Goal: Task Accomplishment & Management: Complete application form

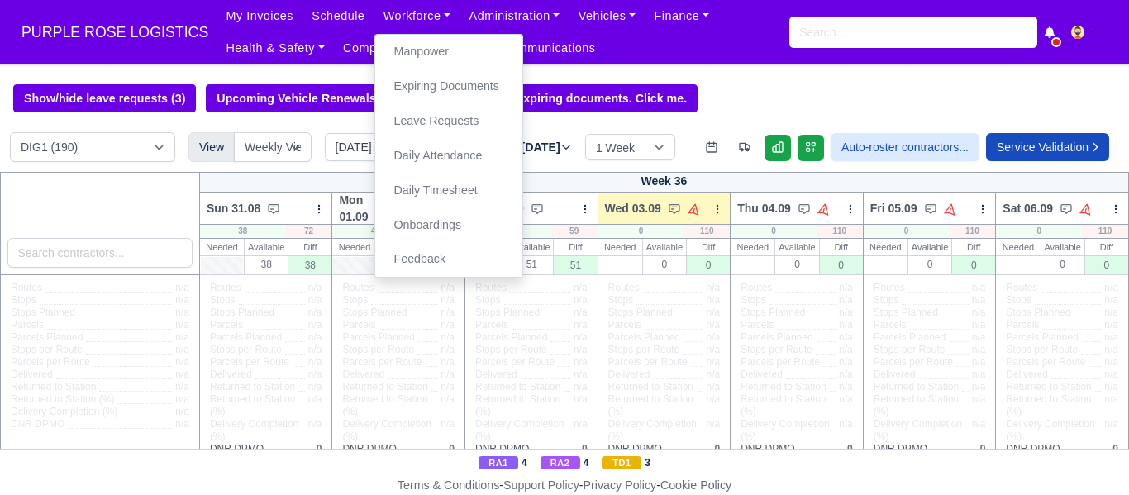
click at [418, 50] on link "Manpower" at bounding box center [449, 52] width 134 height 35
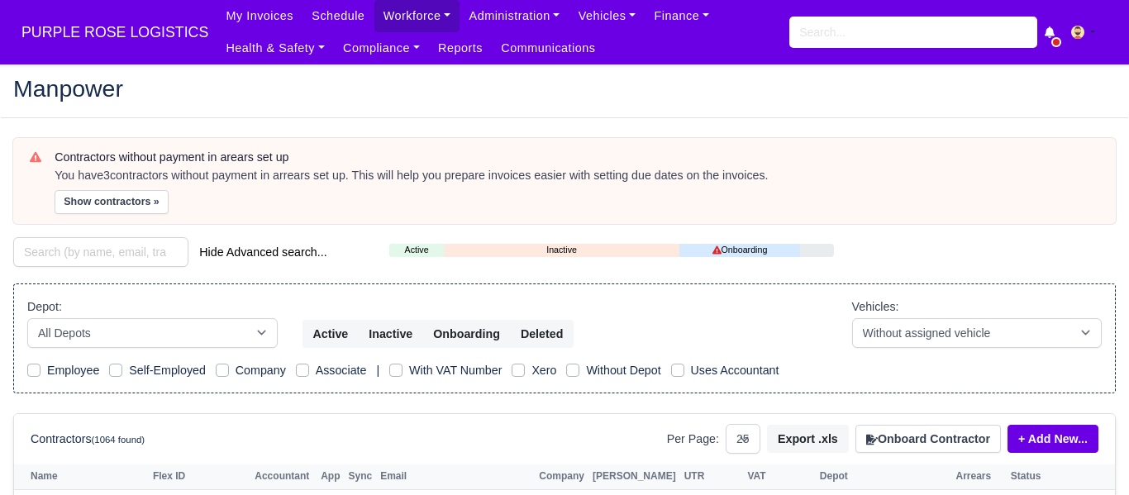
select select "25"
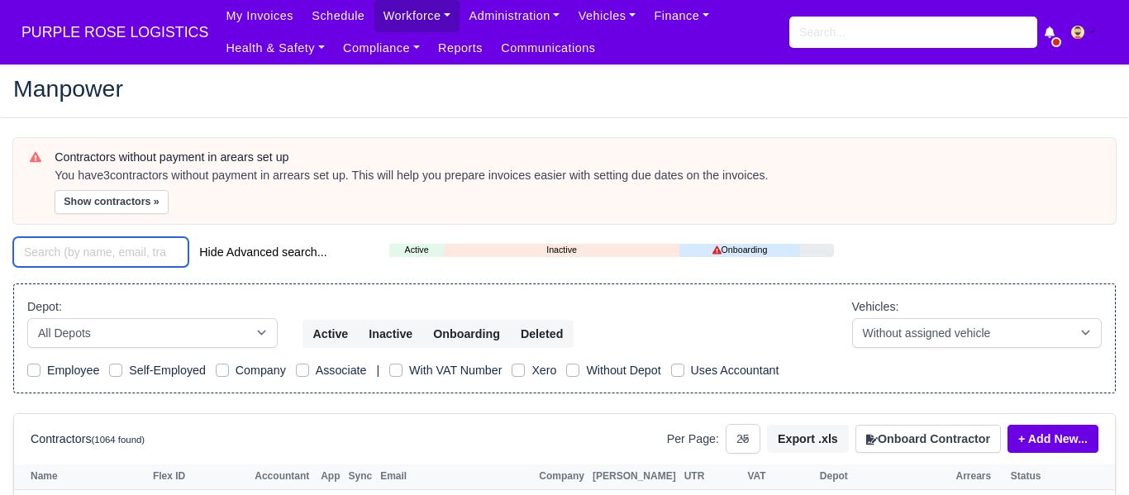
click at [140, 258] on input "search" at bounding box center [100, 252] width 175 height 30
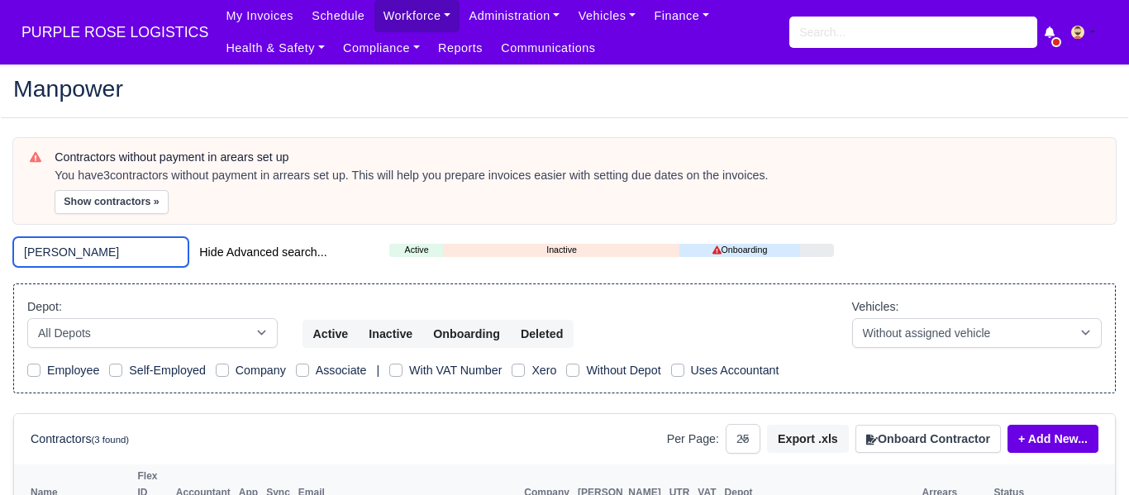
type input "reece"
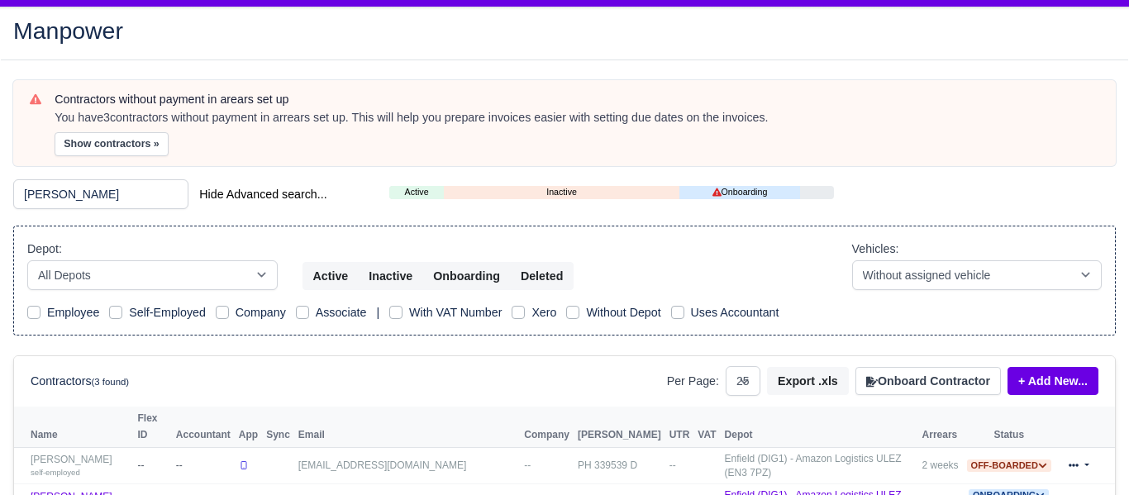
scroll to position [160, 0]
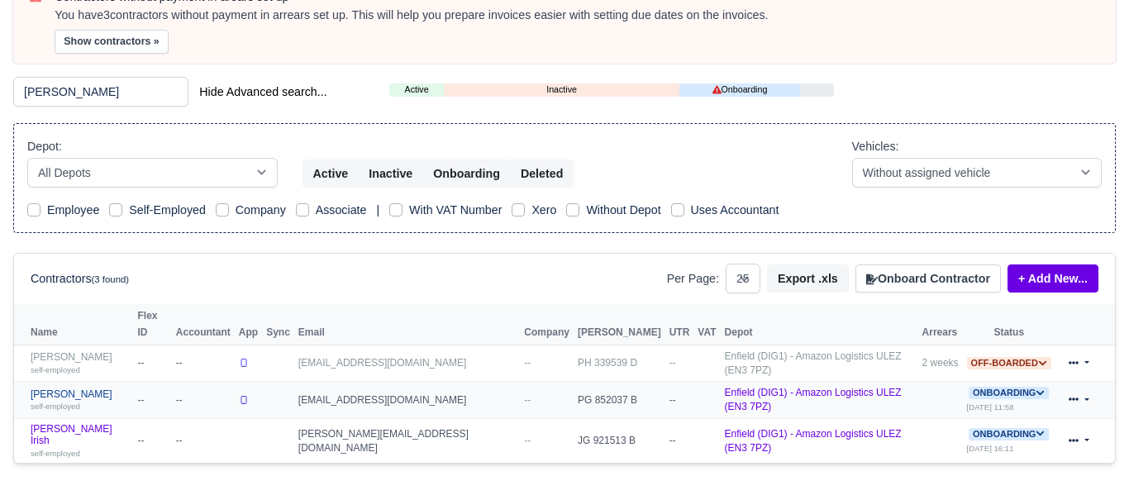
click at [69, 389] on link "Reece Bendela self-employed" at bounding box center [80, 401] width 99 height 24
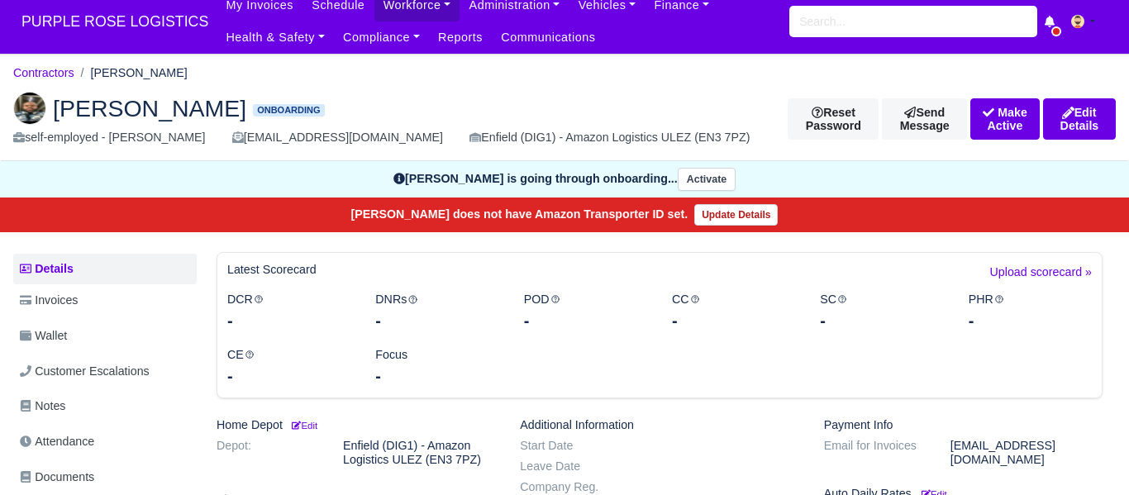
scroll to position [9, 0]
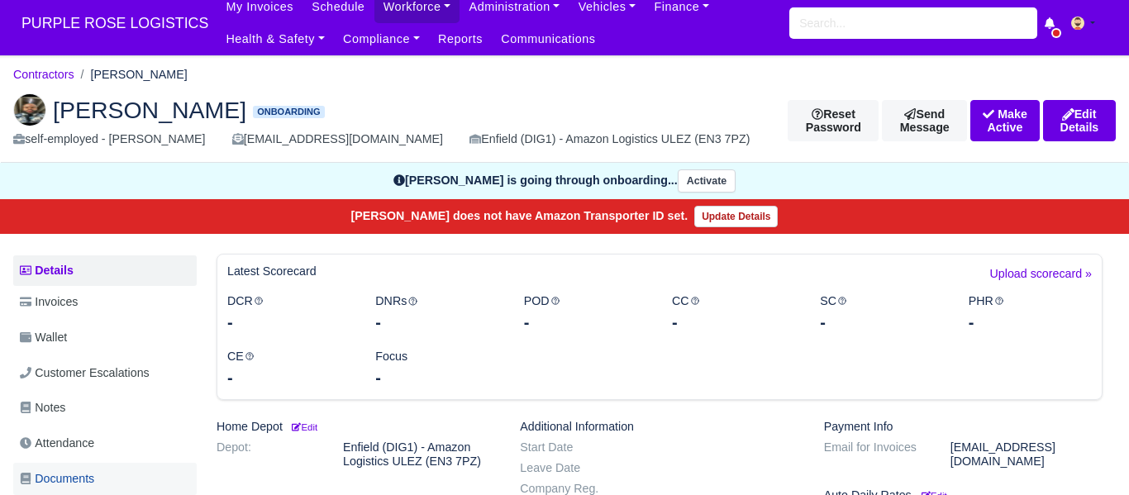
click at [86, 476] on span "Documents" at bounding box center [57, 479] width 74 height 19
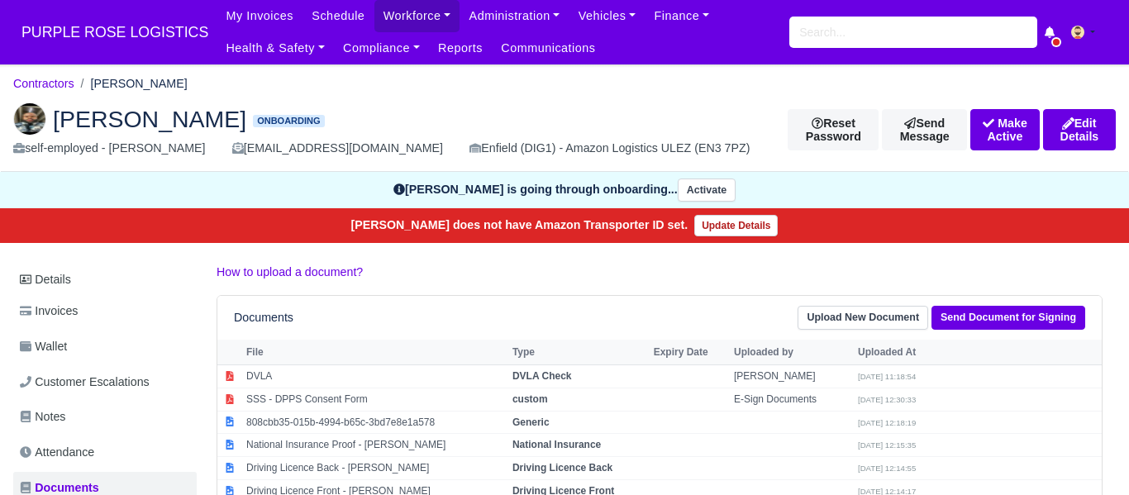
drag, startPoint x: 132, startPoint y: 84, endPoint x: 174, endPoint y: 80, distance: 42.4
click at [178, 83] on ol "Contractors Reece Bendela" at bounding box center [564, 84] width 1103 height 26
copy li "Bendela"
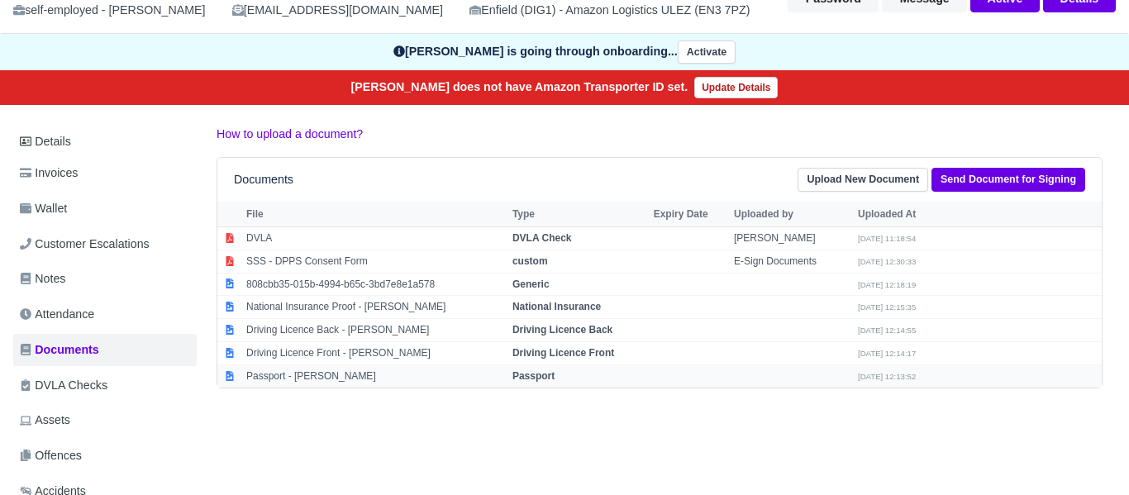
scroll to position [157, 0]
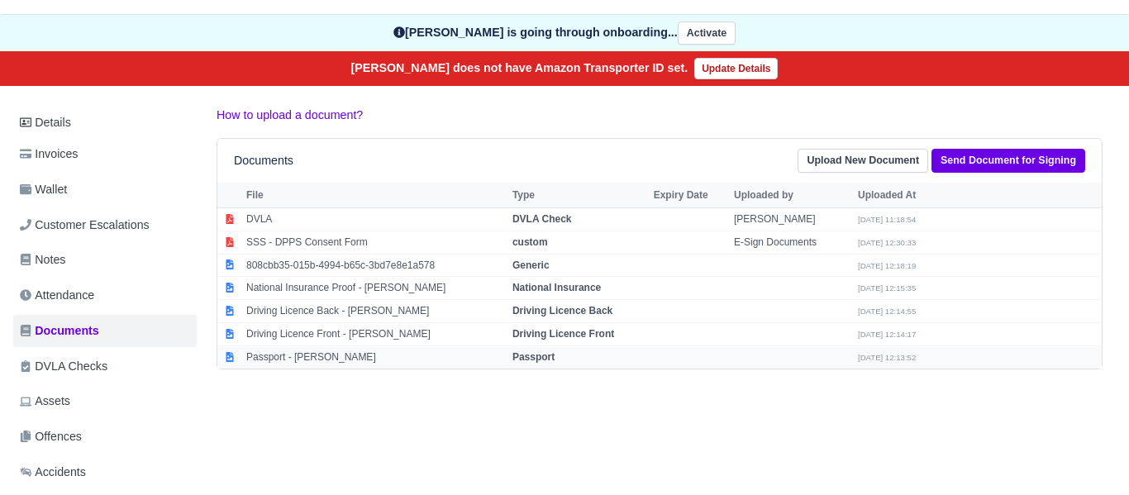
click at [524, 361] on strong "Passport" at bounding box center [534, 357] width 42 height 12
select select "passport"
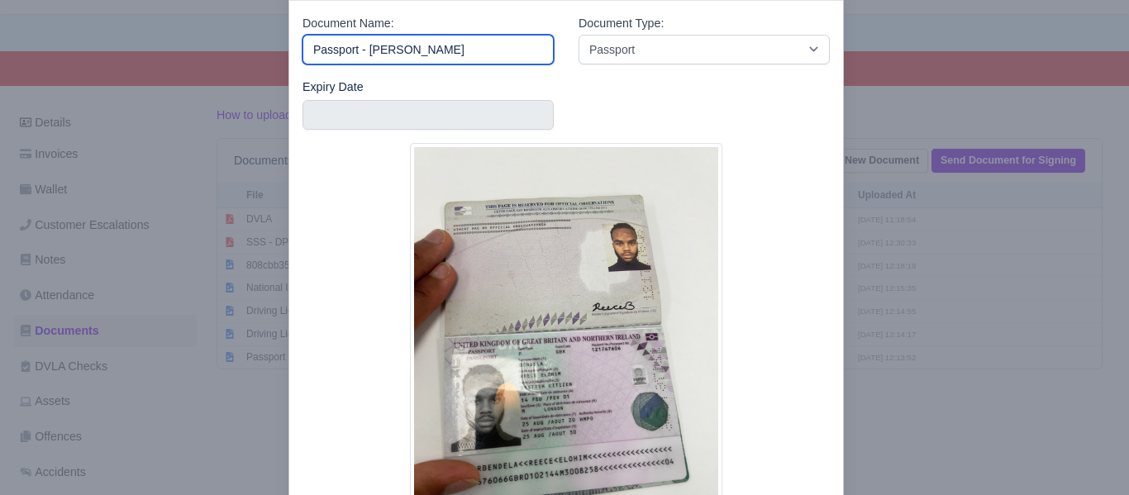
scroll to position [90, 0]
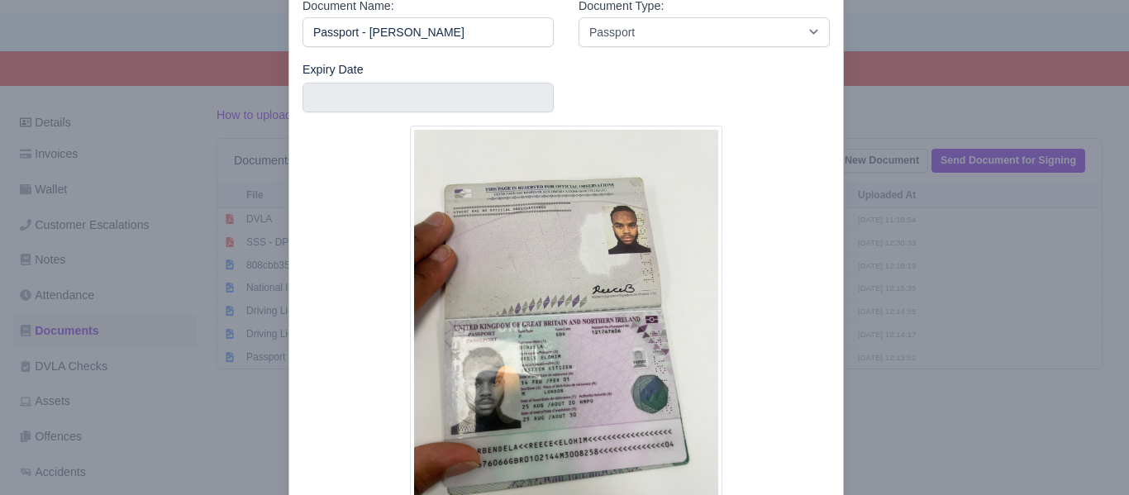
click at [867, 437] on div at bounding box center [564, 247] width 1129 height 495
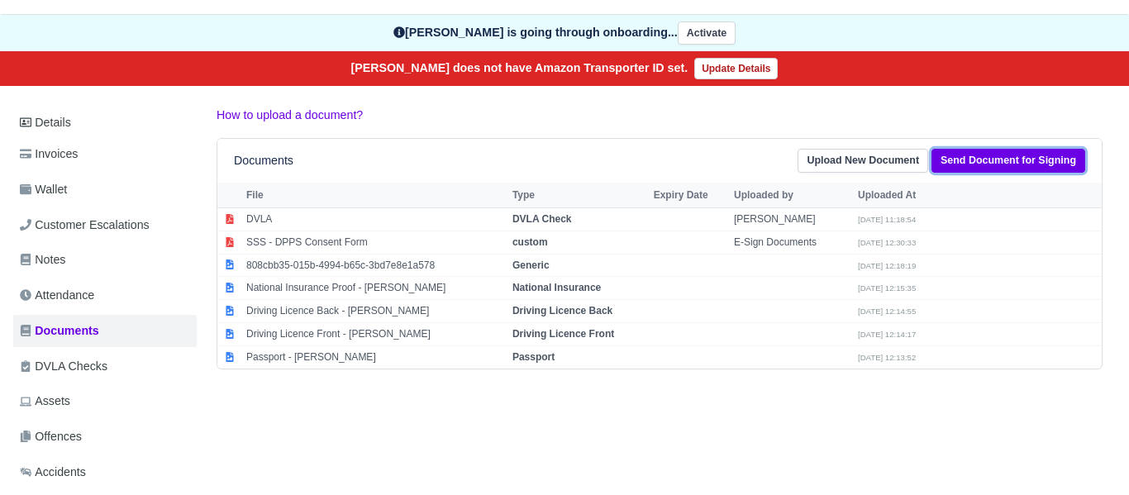
click at [984, 167] on link "Send Document for Signing" at bounding box center [1009, 161] width 154 height 24
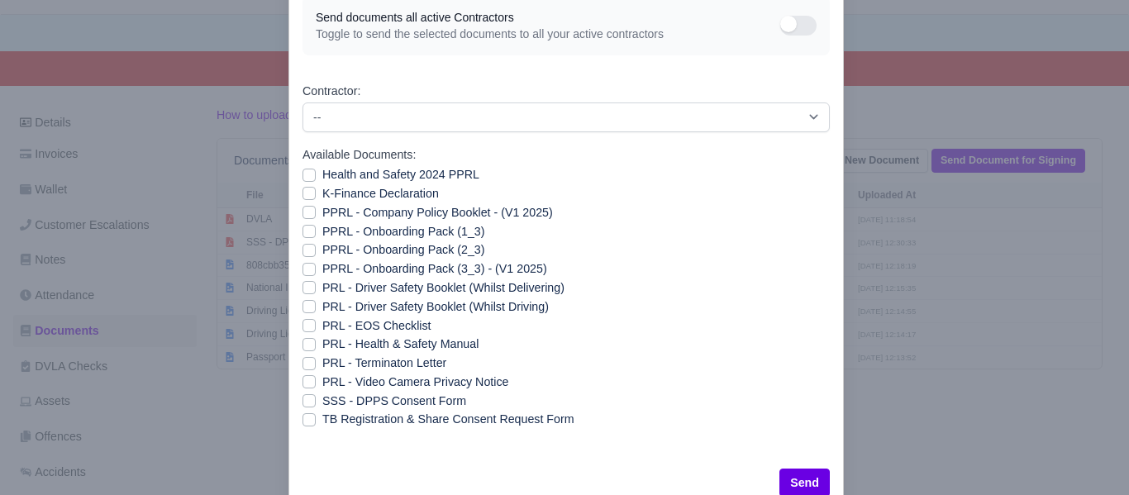
click at [322, 173] on label "Health and Safety 2024 PPRL" at bounding box center [400, 174] width 157 height 19
click at [311, 173] on input "Health and Safety 2024 PPRL" at bounding box center [309, 171] width 13 height 13
checkbox input "true"
click at [322, 198] on label "K-Finance Declaration" at bounding box center [380, 193] width 117 height 19
click at [310, 198] on input "K-Finance Declaration" at bounding box center [309, 190] width 13 height 13
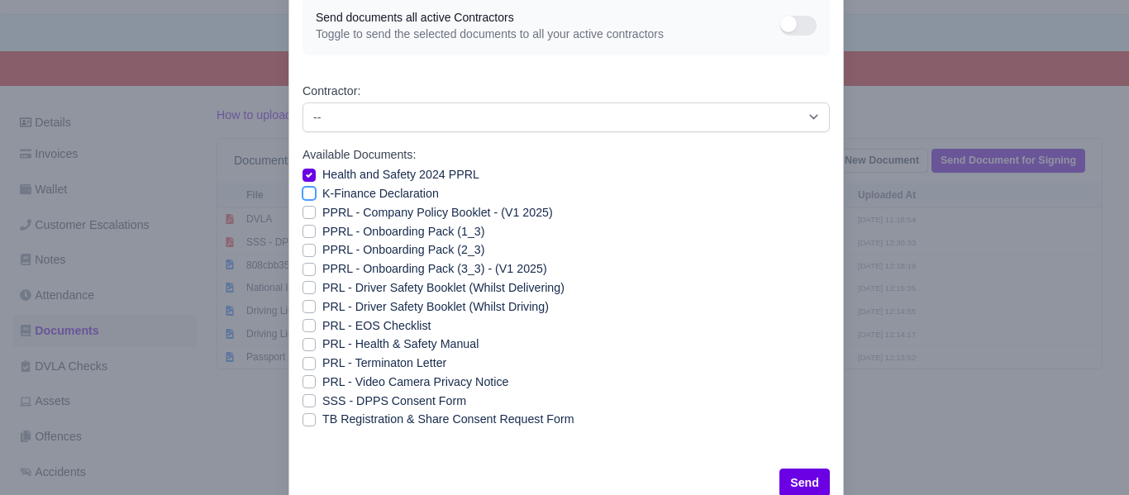
checkbox input "true"
click at [322, 211] on label "PPRL - Company Policy Booklet - (V1 2025)" at bounding box center [437, 212] width 231 height 19
click at [308, 211] on input "PPRL - Company Policy Booklet - (V1 2025)" at bounding box center [309, 209] width 13 height 13
checkbox input "true"
click at [322, 226] on label "PPRL - Onboarding Pack (1_3)" at bounding box center [403, 231] width 162 height 19
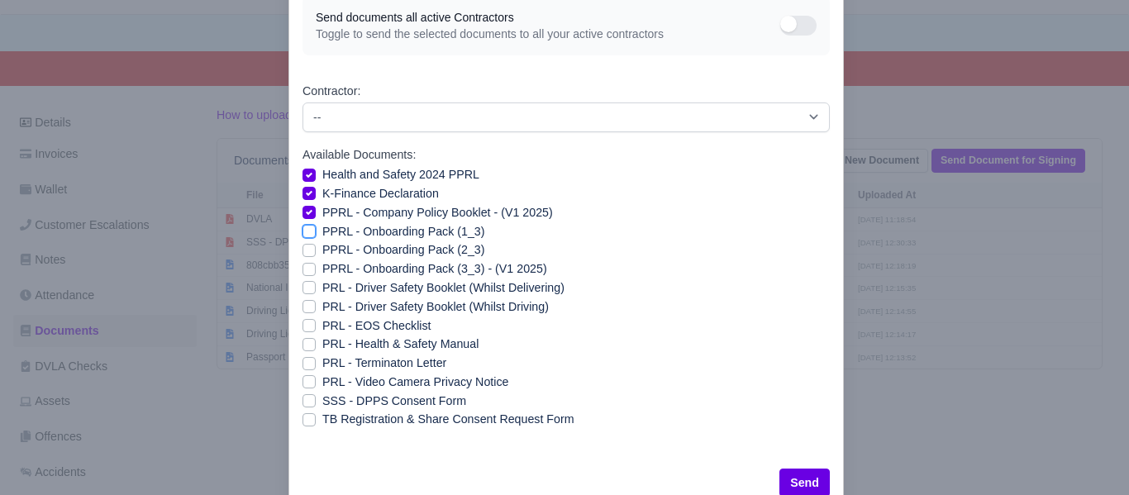
click at [309, 226] on input "PPRL - Onboarding Pack (1_3)" at bounding box center [309, 228] width 13 height 13
checkbox input "true"
click at [322, 245] on label "PPRL - Onboarding Pack (2_3)" at bounding box center [403, 250] width 162 height 19
click at [307, 245] on input "PPRL - Onboarding Pack (2_3)" at bounding box center [309, 247] width 13 height 13
checkbox input "true"
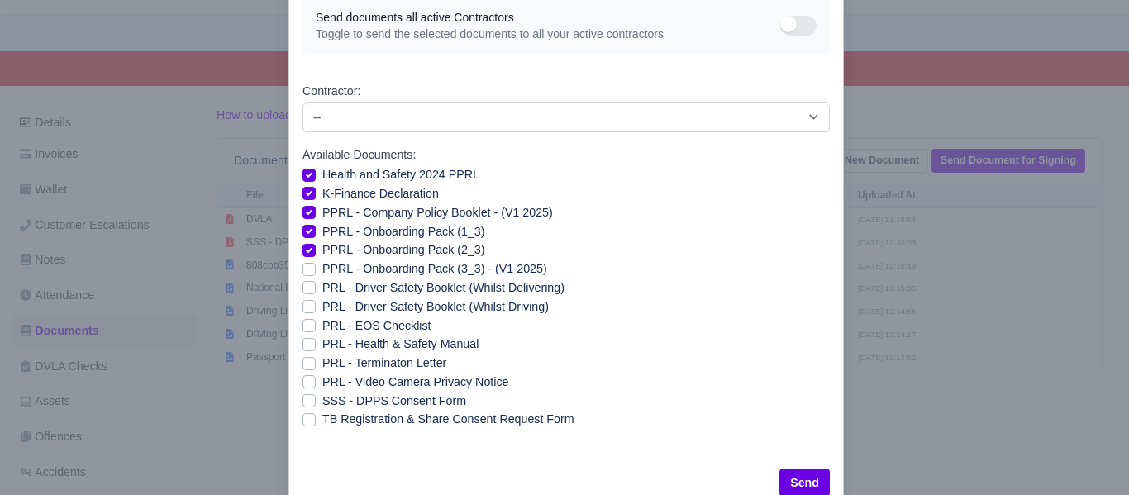
click at [322, 264] on label "PPRL - Onboarding Pack (3_3) - (V1 2025)" at bounding box center [434, 269] width 225 height 19
click at [309, 264] on input "PPRL - Onboarding Pack (3_3) - (V1 2025)" at bounding box center [309, 266] width 13 height 13
checkbox input "true"
drag, startPoint x: 308, startPoint y: 284, endPoint x: 309, endPoint y: 307, distance: 23.2
click at [322, 292] on label "PRL - Driver Safety Booklet (Whilst Delivering)" at bounding box center [443, 288] width 242 height 19
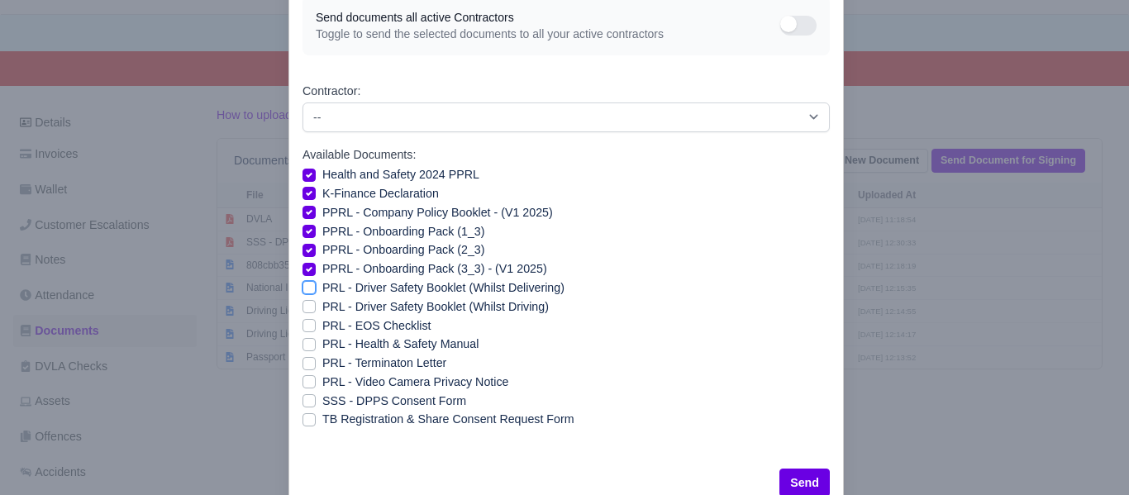
click at [308, 292] on input "PRL - Driver Safety Booklet (Whilst Delivering)" at bounding box center [309, 285] width 13 height 13
checkbox input "true"
click at [322, 305] on label "PRL - Driver Safety Booklet (Whilst Driving)" at bounding box center [435, 307] width 227 height 19
click at [308, 305] on input "PRL - Driver Safety Booklet (Whilst Driving)" at bounding box center [309, 304] width 13 height 13
checkbox input "true"
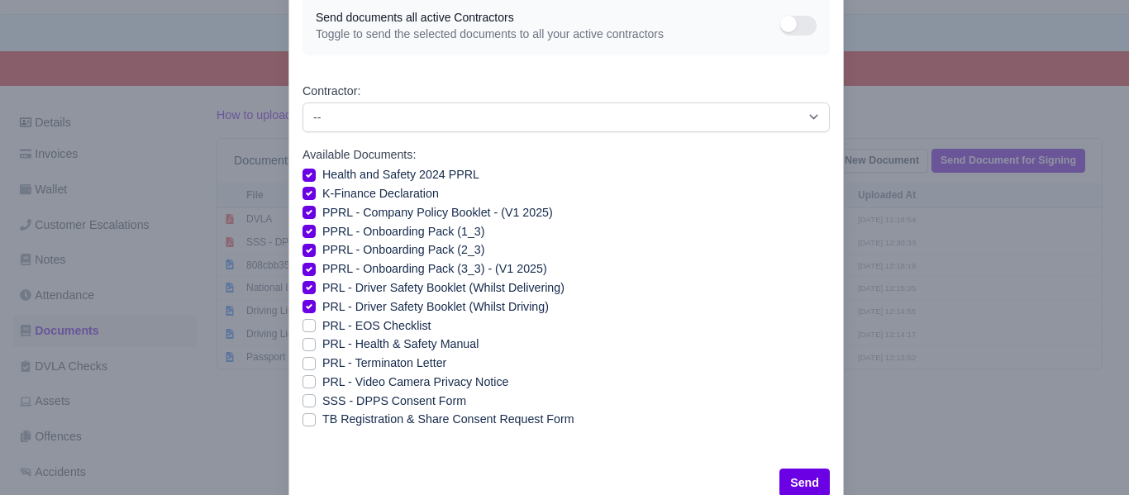
click at [322, 343] on label "PRL - Health & Safety Manual" at bounding box center [400, 344] width 156 height 19
click at [310, 343] on input "PRL - Health & Safety Manual" at bounding box center [309, 341] width 13 height 13
checkbox input "true"
click at [322, 380] on label "PRL - Video Camera Privacy Notice" at bounding box center [415, 382] width 186 height 19
click at [308, 380] on input "PRL - Video Camera Privacy Notice" at bounding box center [309, 379] width 13 height 13
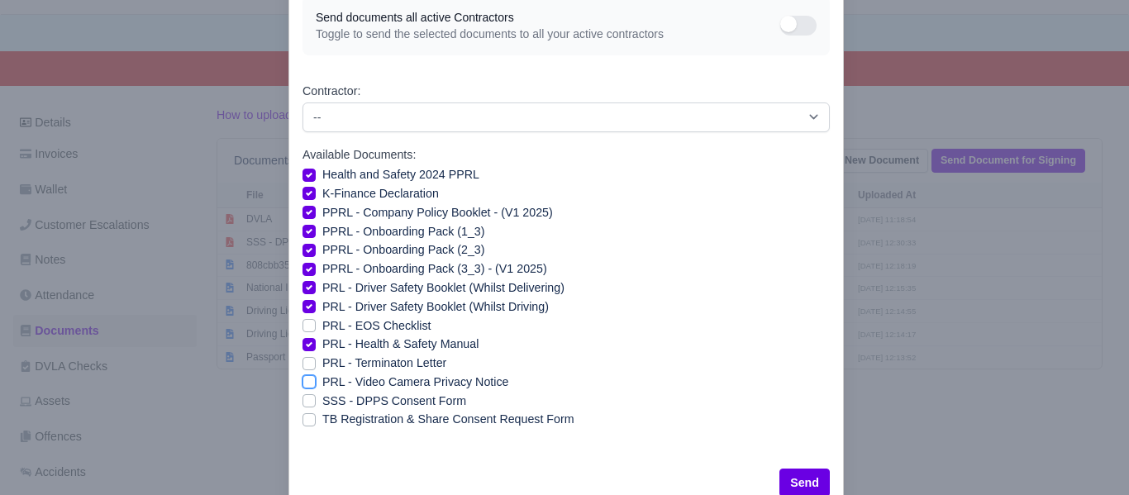
checkbox input "true"
click at [803, 484] on button "Send" at bounding box center [805, 483] width 50 height 28
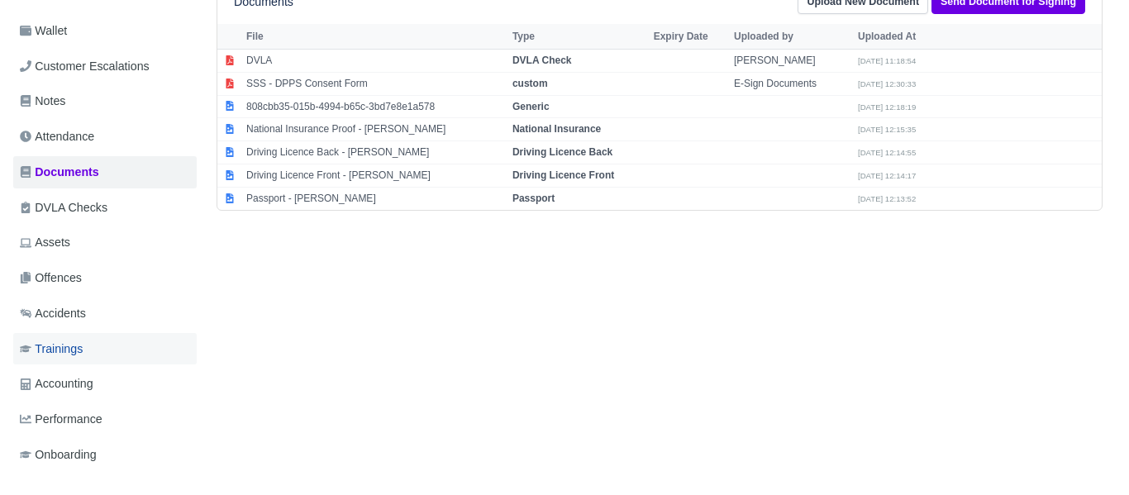
scroll to position [323, 0]
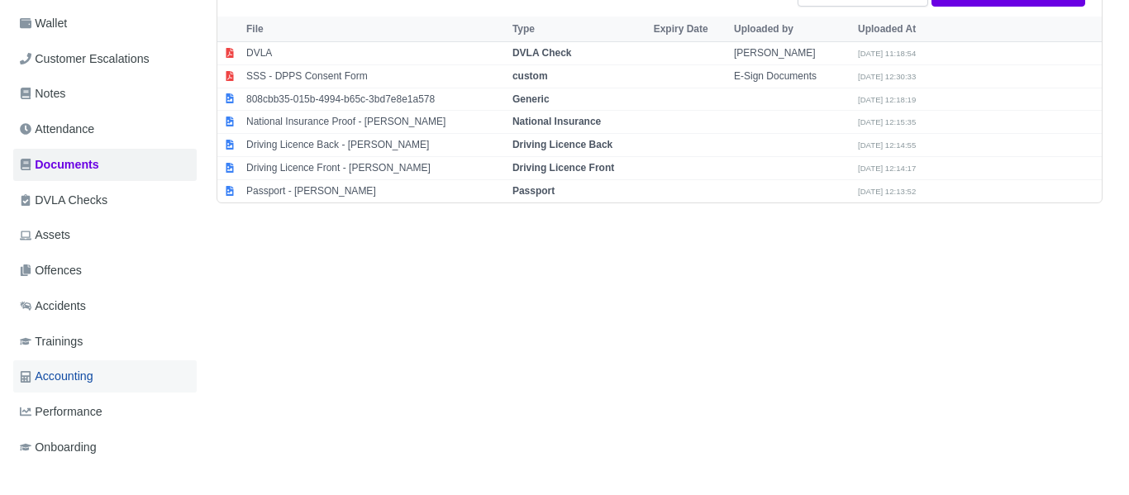
click at [84, 370] on span "Accounting" at bounding box center [57, 376] width 74 height 19
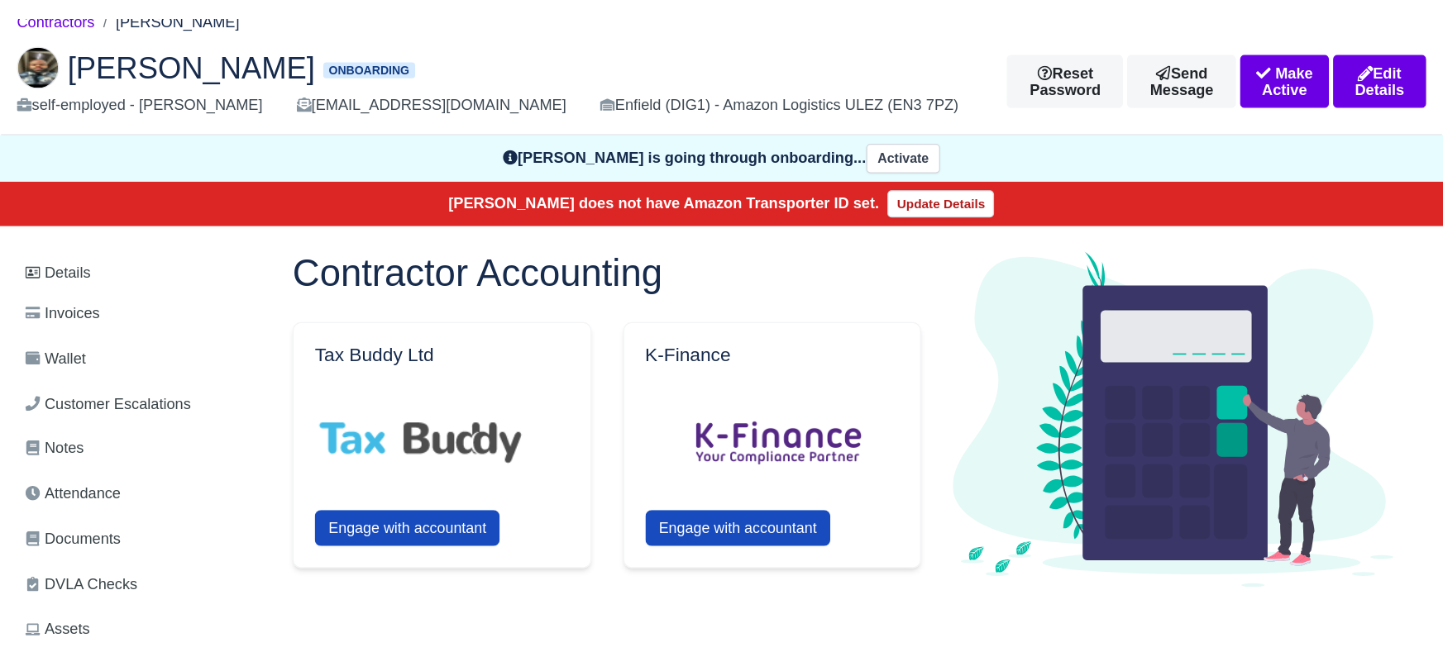
scroll to position [81, 0]
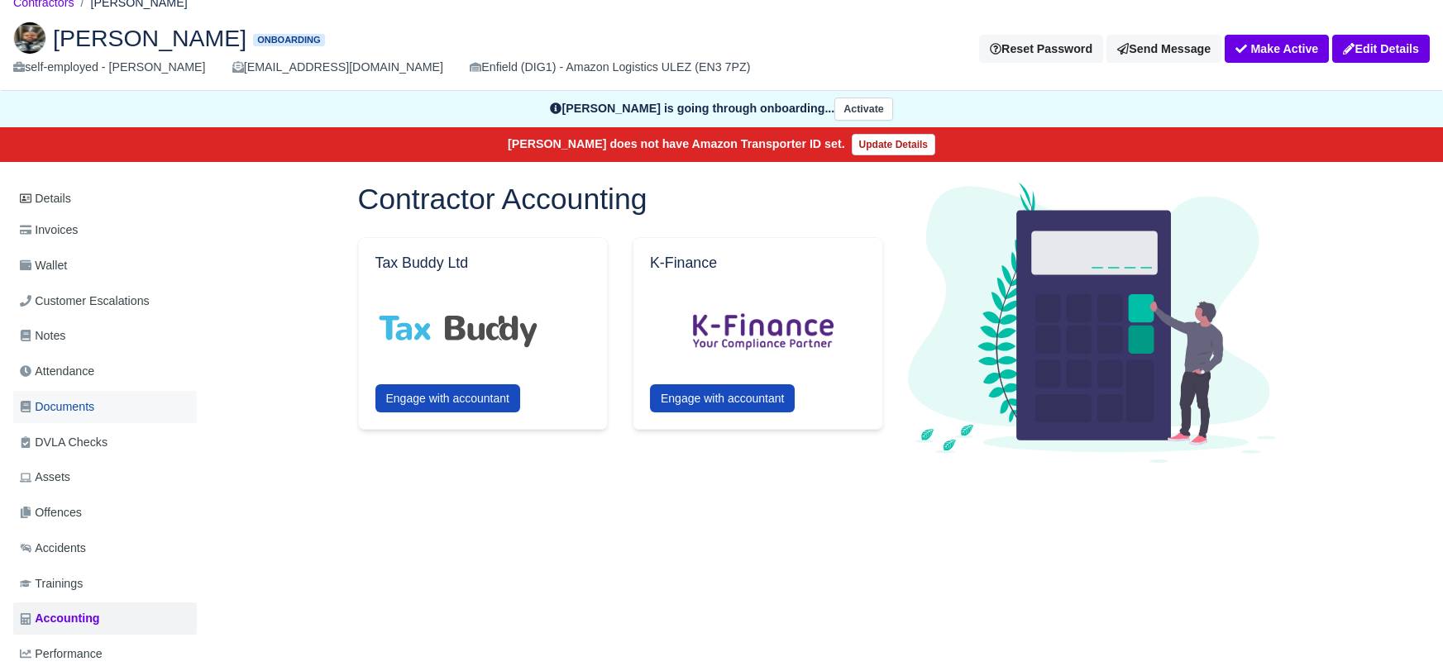
click at [75, 398] on span "Documents" at bounding box center [57, 407] width 74 height 19
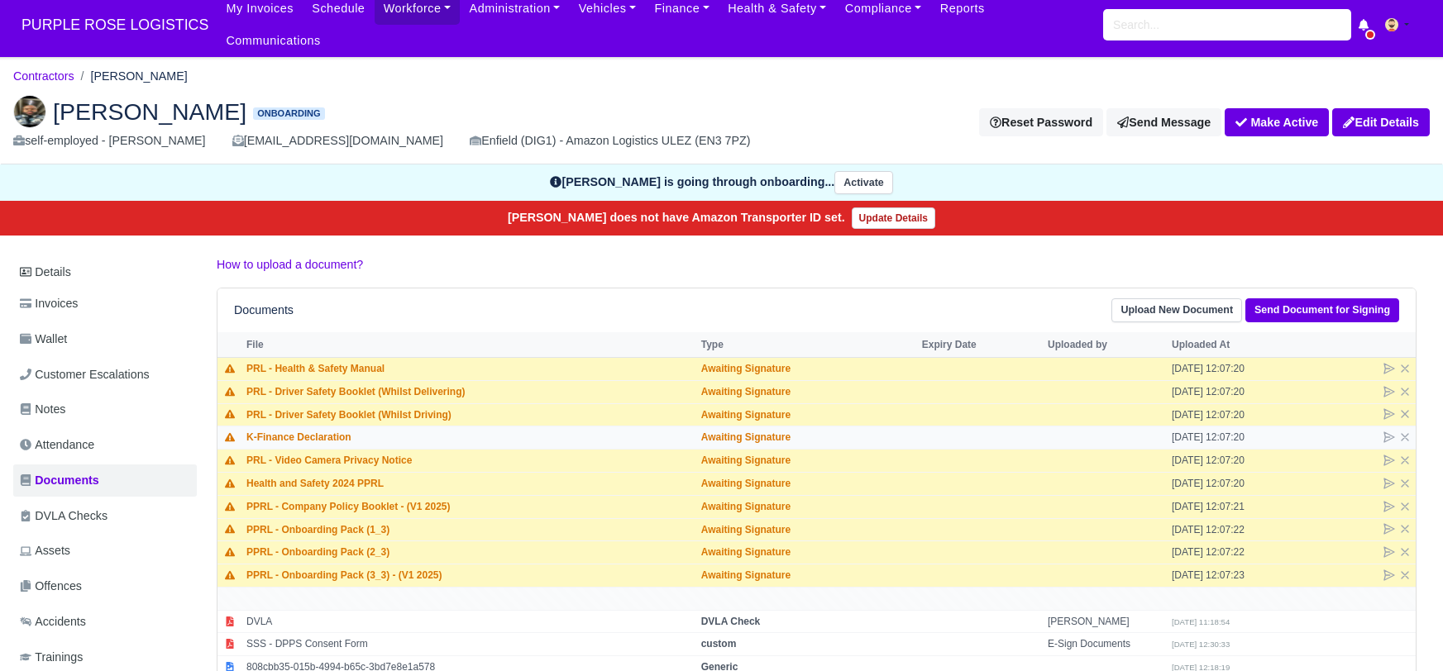
scroll to position [8, 0]
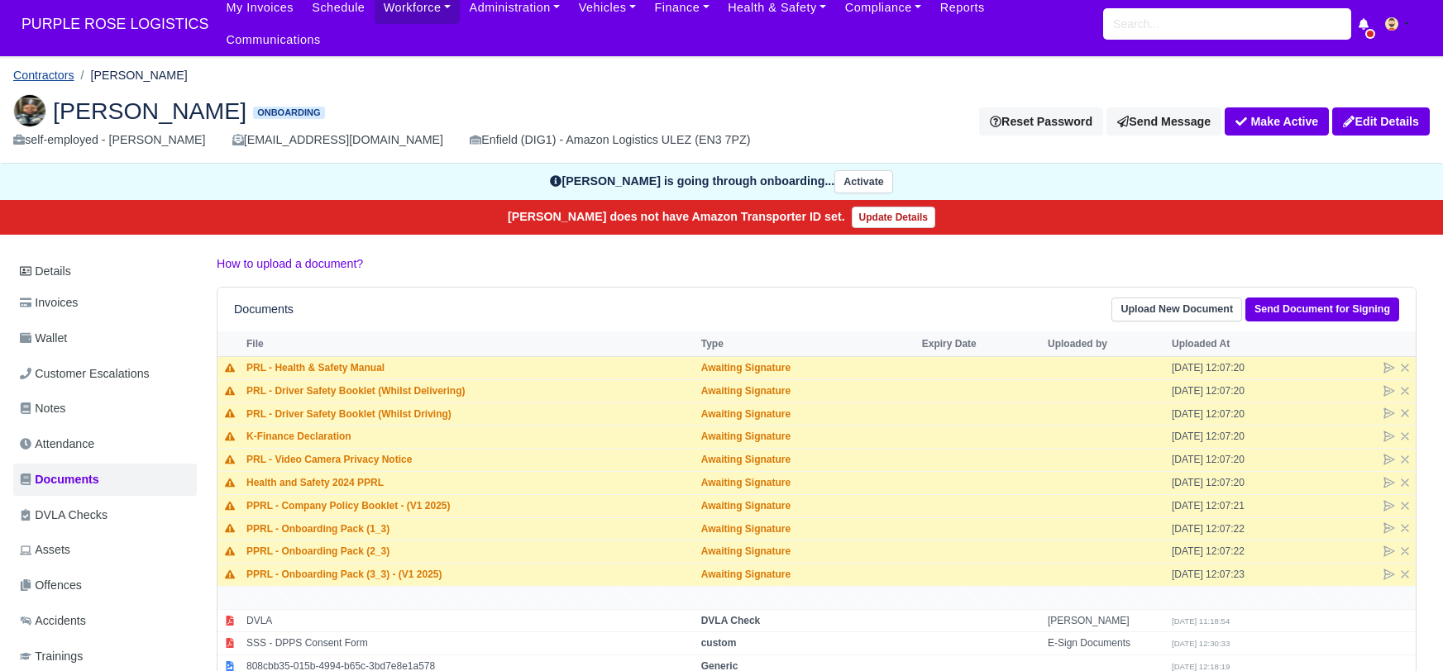
click at [53, 69] on link "Contractors" at bounding box center [43, 75] width 61 height 13
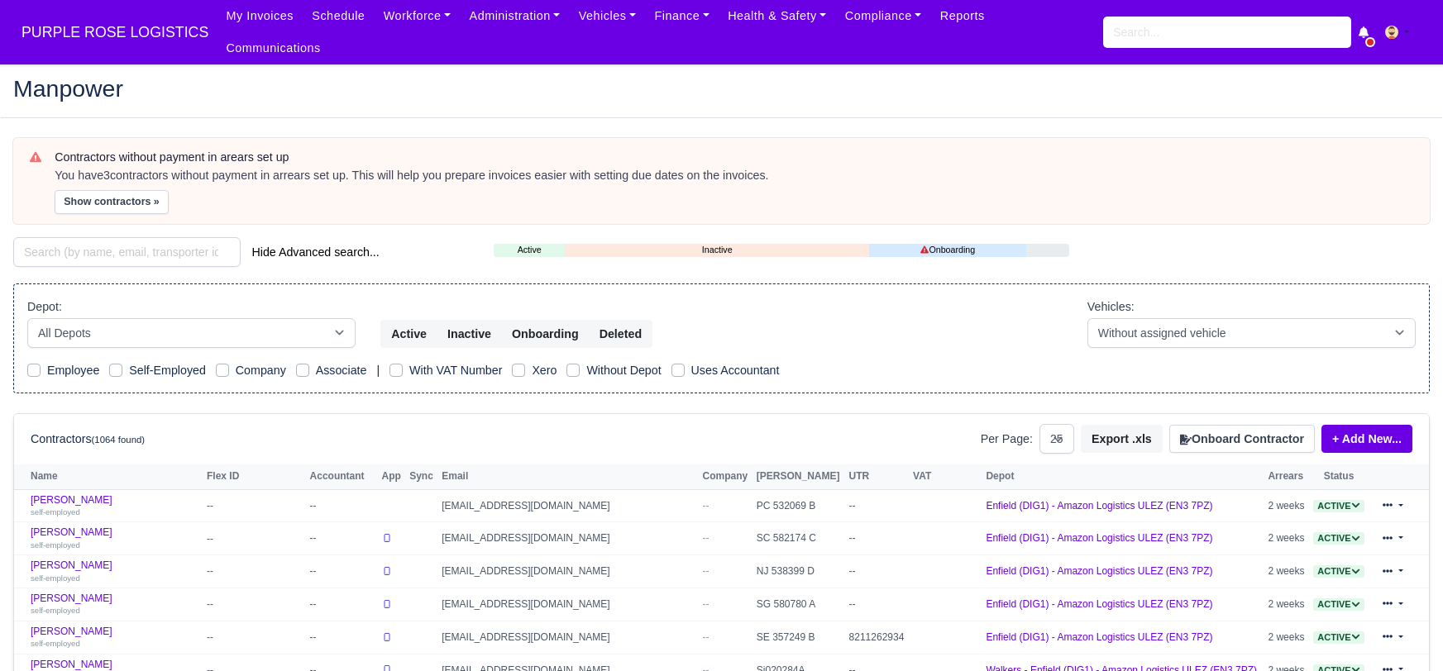
select select "25"
click at [79, 238] on input "search" at bounding box center [126, 252] width 227 height 30
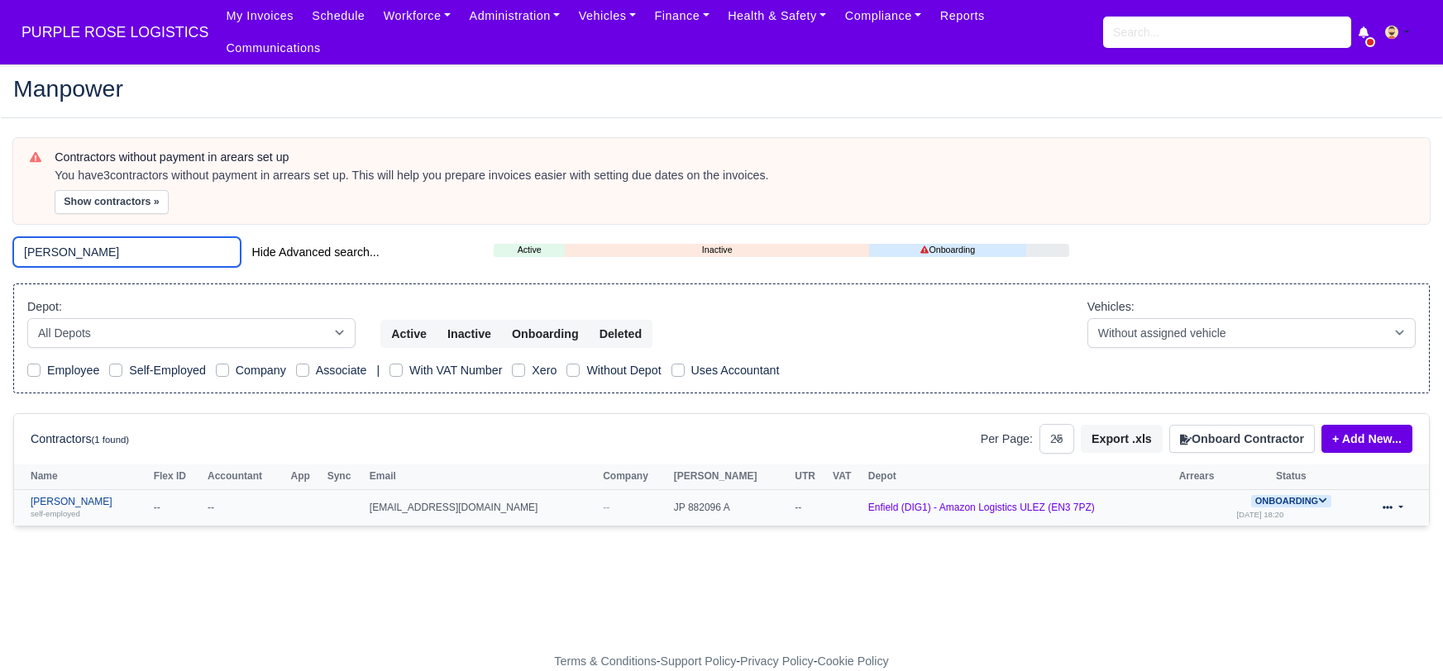
type input "pino"
click at [79, 496] on link "Alberto steven Pino self-employed" at bounding box center [88, 508] width 115 height 24
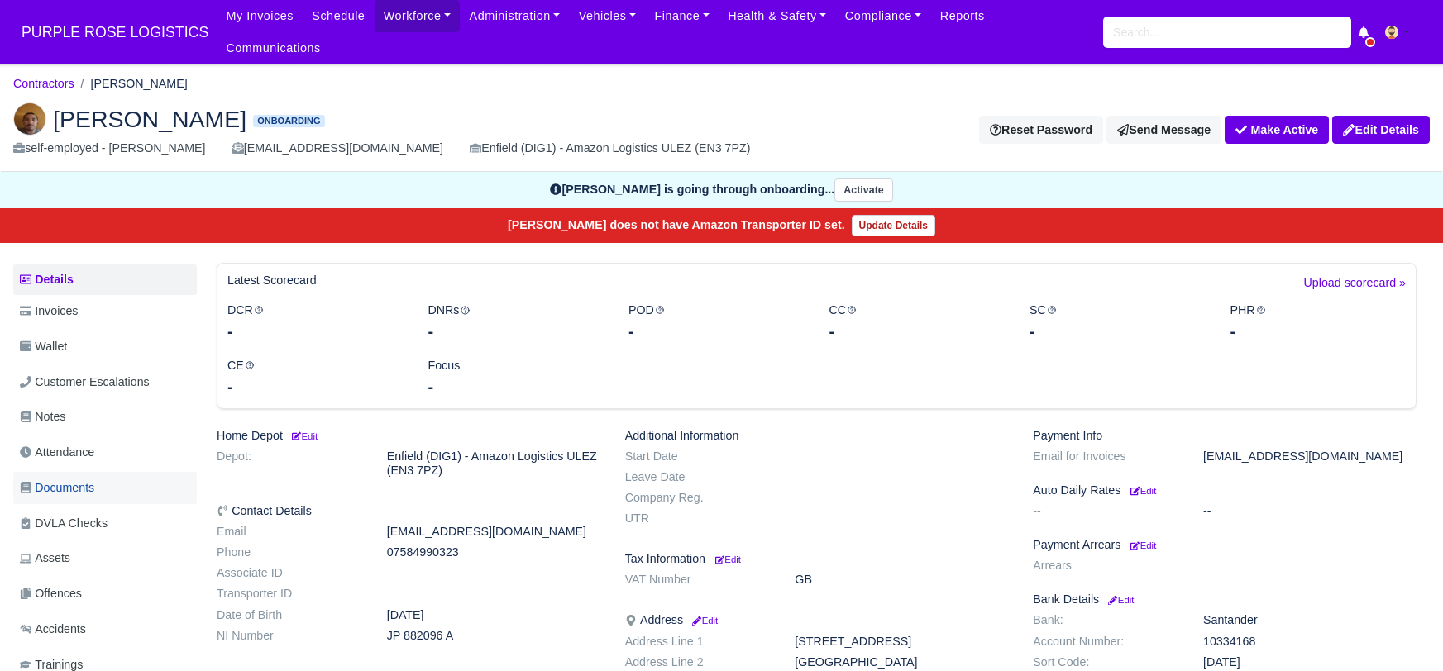
click at [81, 479] on span "Documents" at bounding box center [57, 488] width 74 height 19
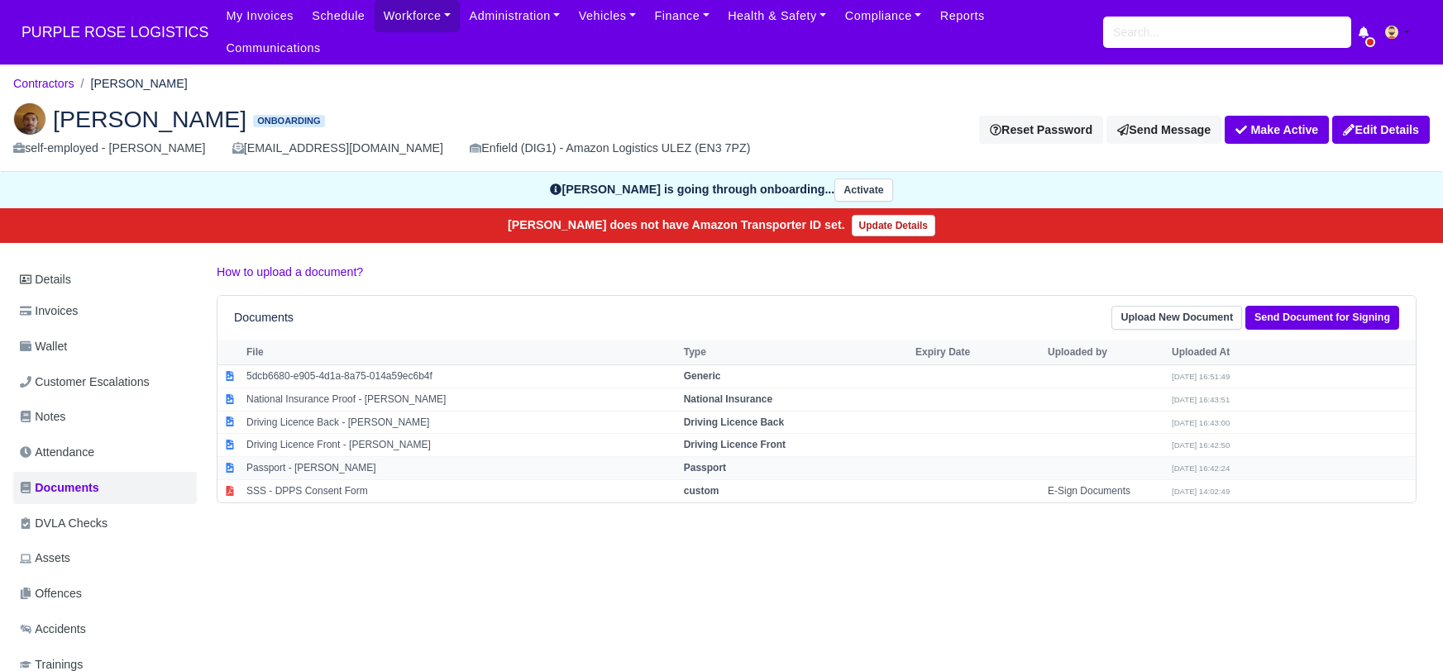
click at [726, 462] on strong "Passport" at bounding box center [705, 468] width 42 height 12
select select "passport"
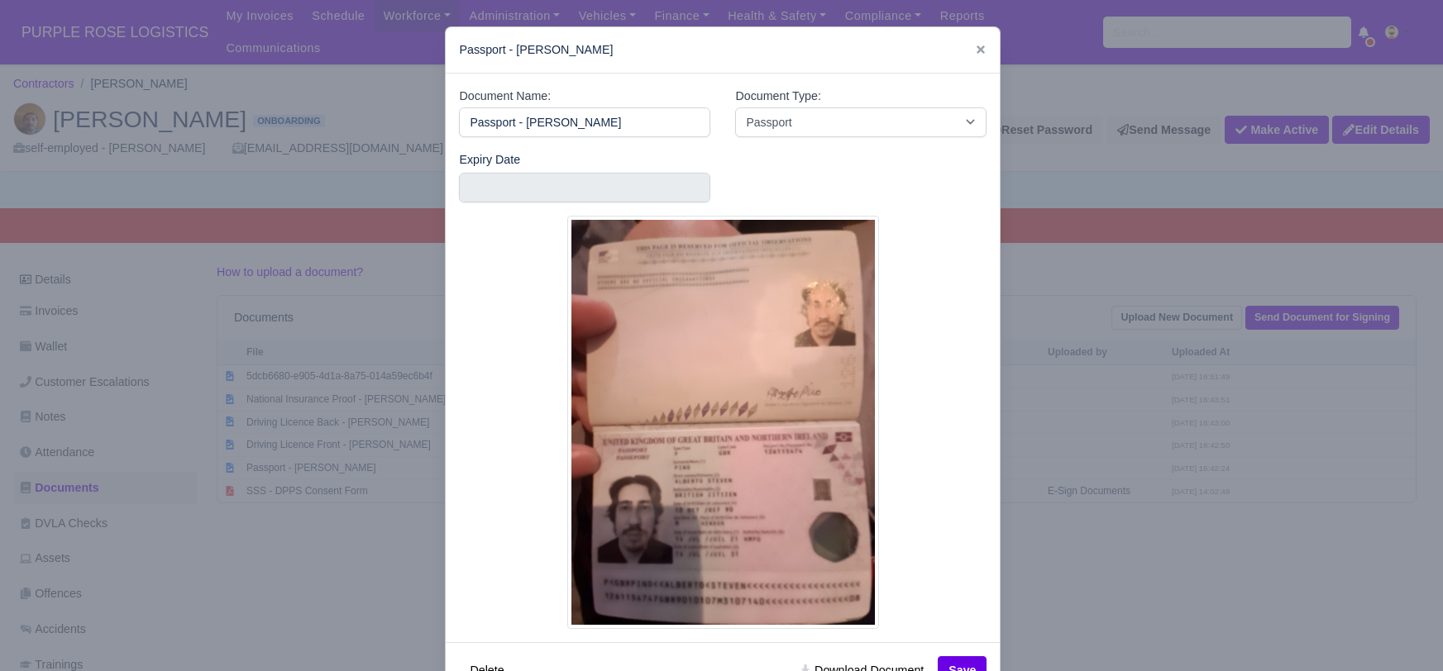
click at [1104, 460] on div at bounding box center [721, 335] width 1443 height 671
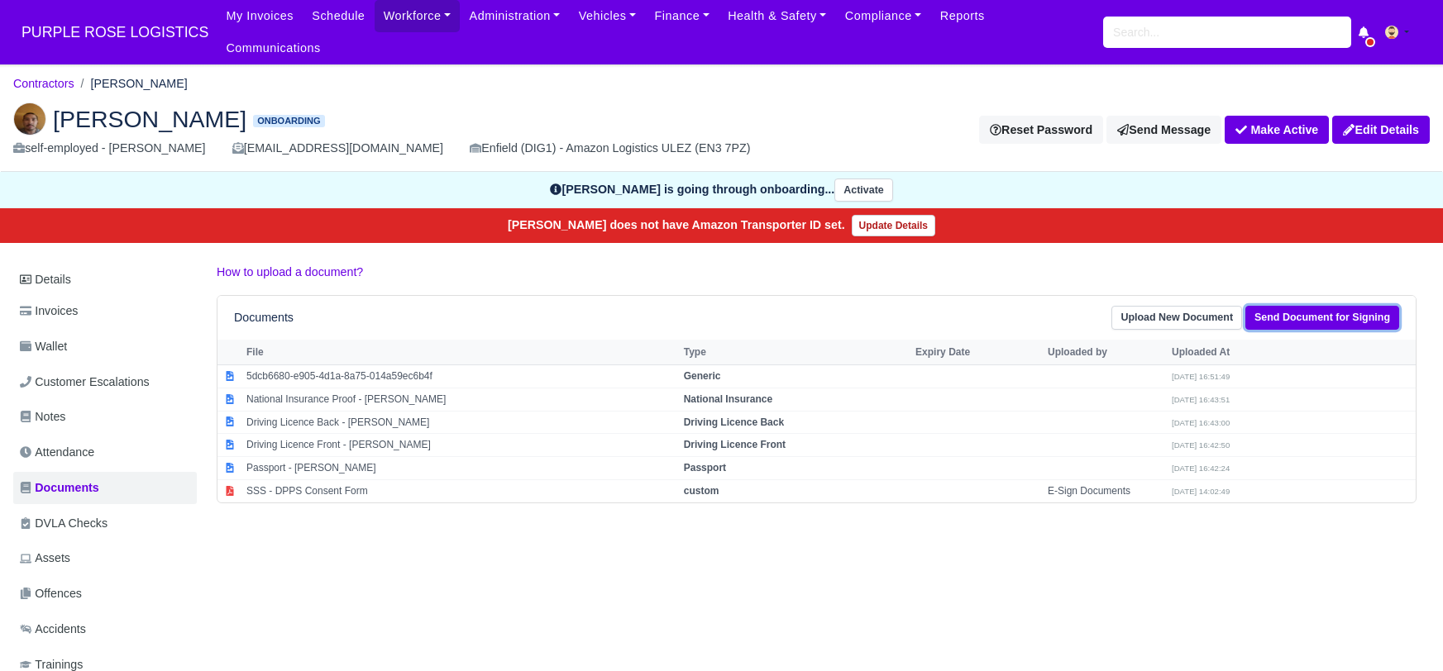
click at [1306, 306] on link "Send Document for Signing" at bounding box center [1322, 318] width 154 height 24
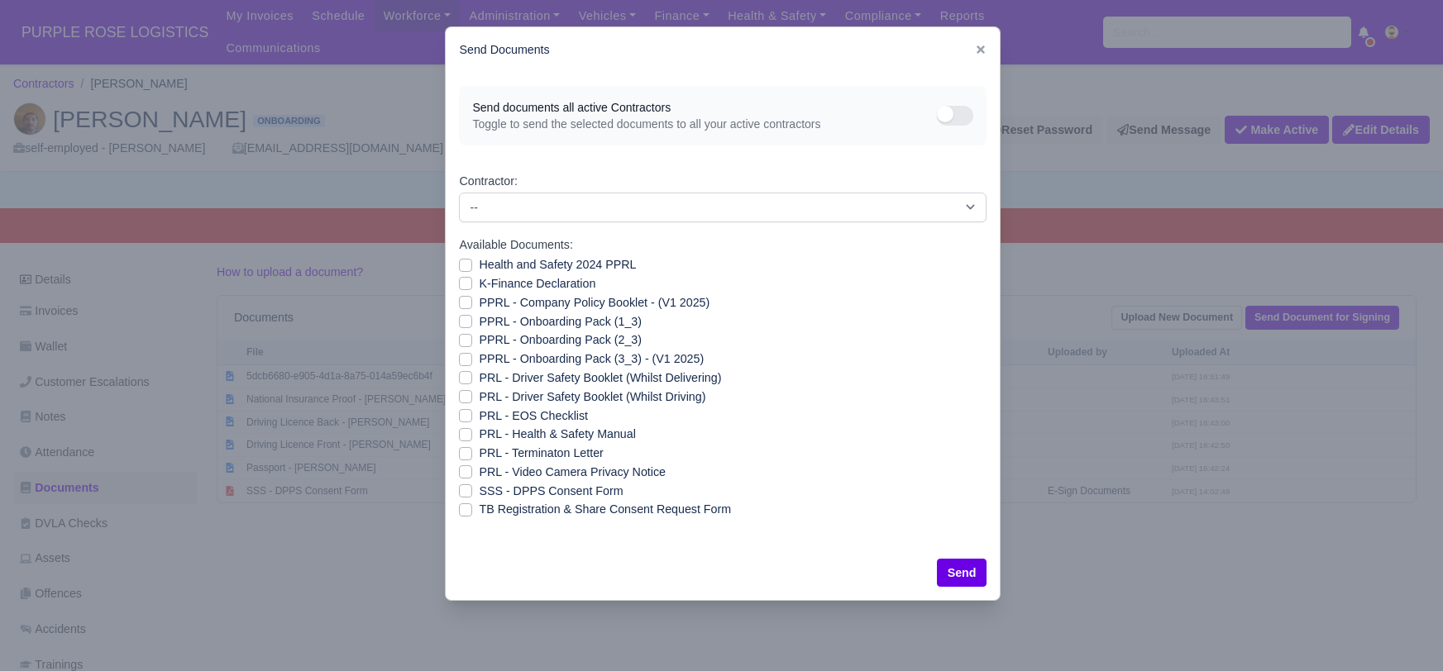
click at [479, 267] on label "Health and Safety 2024 PPRL" at bounding box center [557, 264] width 157 height 19
click at [464, 267] on input "Health and Safety 2024 PPRL" at bounding box center [465, 261] width 13 height 13
checkbox input "true"
click at [479, 282] on label "K-Finance Declaration" at bounding box center [537, 284] width 117 height 19
click at [466, 282] on input "K-Finance Declaration" at bounding box center [465, 281] width 13 height 13
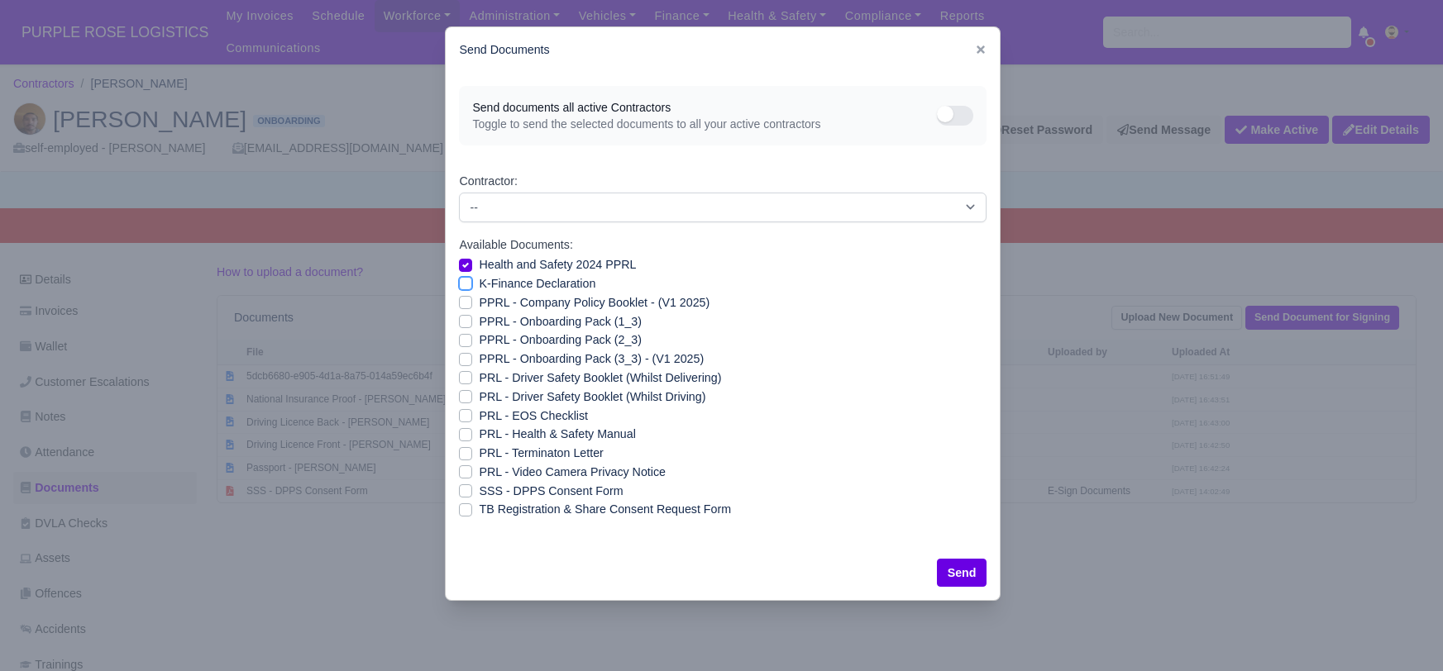
checkbox input "true"
click at [479, 295] on label "PPRL - Company Policy Booklet - (V1 2025)" at bounding box center [594, 303] width 231 height 19
click at [467, 295] on input "PPRL - Company Policy Booklet - (V1 2025)" at bounding box center [465, 300] width 13 height 13
checkbox input "true"
click at [479, 325] on label "PPRL - Onboarding Pack (1_3)" at bounding box center [560, 322] width 162 height 19
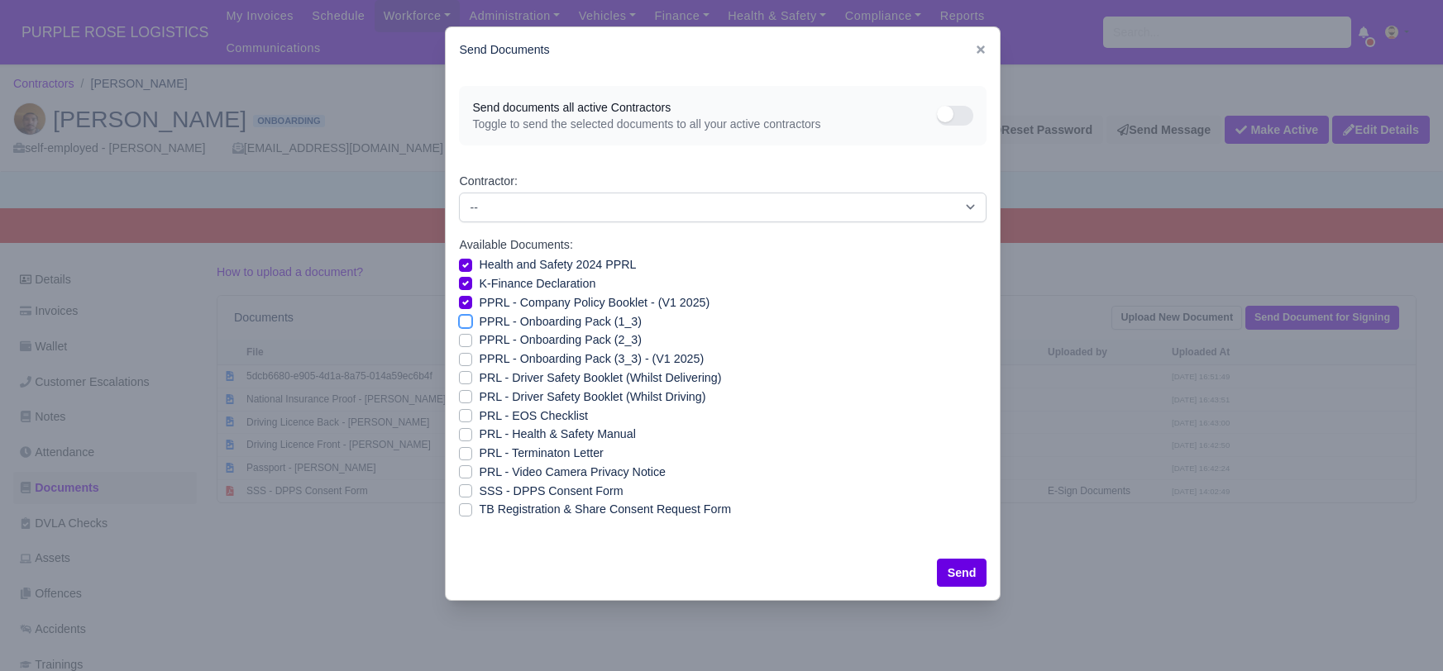
click at [470, 325] on input "PPRL - Onboarding Pack (1_3)" at bounding box center [465, 319] width 13 height 13
checkbox input "true"
click at [479, 334] on label "PPRL - Onboarding Pack (2_3)" at bounding box center [560, 340] width 162 height 19
click at [468, 334] on input "PPRL - Onboarding Pack (2_3)" at bounding box center [465, 337] width 13 height 13
checkbox input "true"
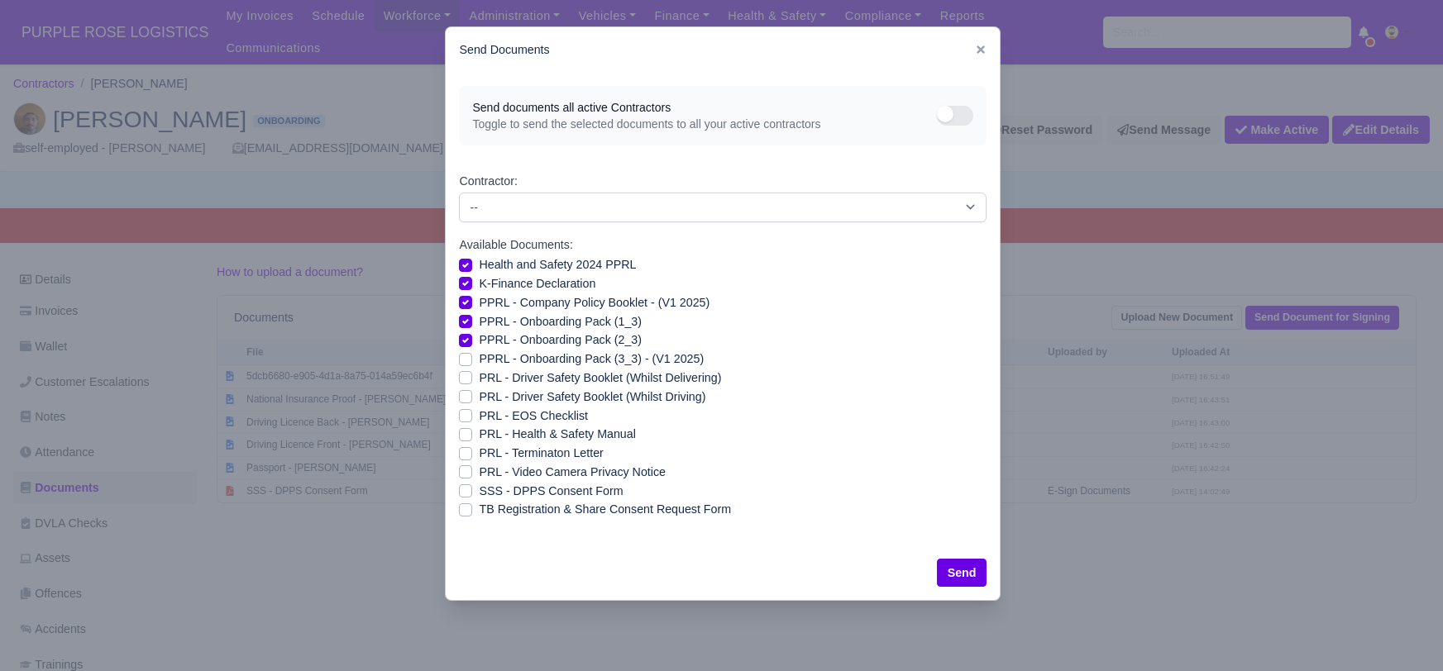
click at [479, 356] on label "PPRL - Onboarding Pack (3_3) - (V1 2025)" at bounding box center [591, 359] width 225 height 19
click at [462, 356] on input "PPRL - Onboarding Pack (3_3) - (V1 2025)" at bounding box center [465, 356] width 13 height 13
checkbox input "true"
click at [479, 375] on label "PRL - Driver Safety Booklet (Whilst Delivering)" at bounding box center [600, 378] width 242 height 19
click at [466, 375] on input "PRL - Driver Safety Booklet (Whilst Delivering)" at bounding box center [465, 375] width 13 height 13
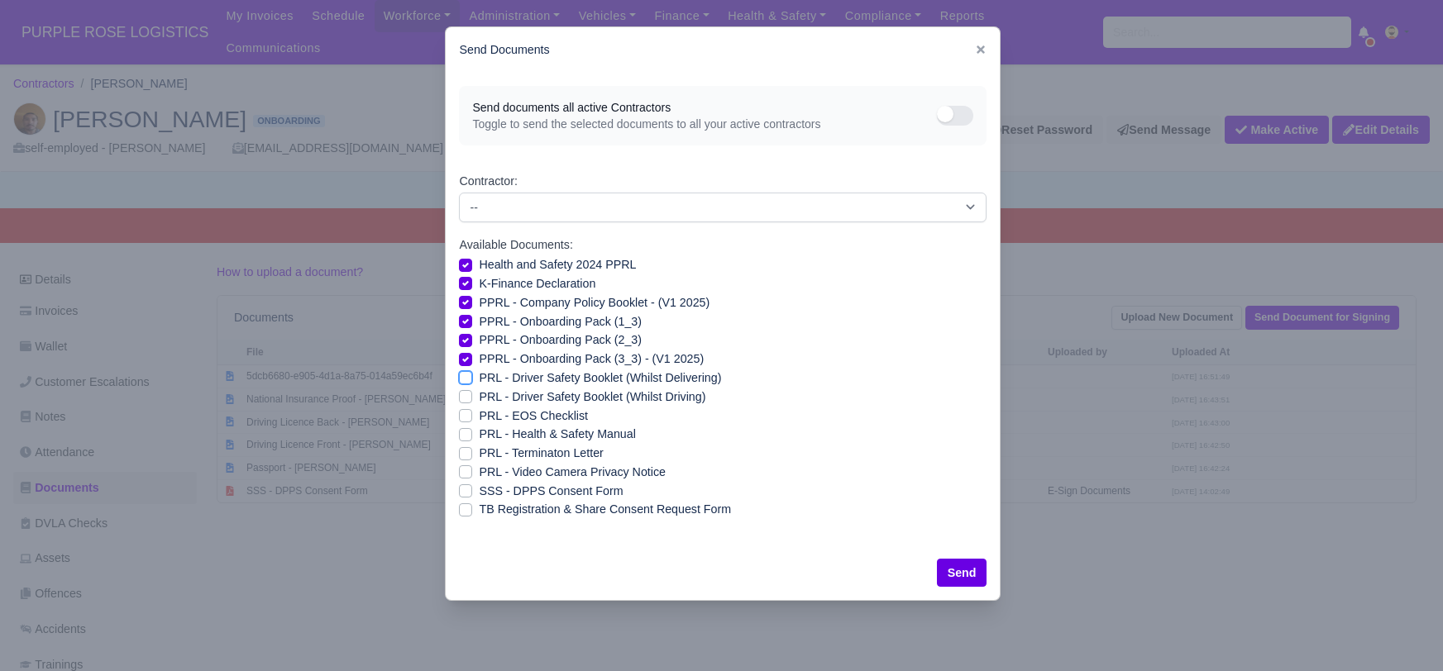
checkbox input "true"
click at [479, 393] on label "PRL - Driver Safety Booklet (Whilst Driving)" at bounding box center [592, 397] width 227 height 19
click at [468, 393] on input "PRL - Driver Safety Booklet (Whilst Driving)" at bounding box center [465, 394] width 13 height 13
checkbox input "true"
click at [479, 431] on label "PRL - Health & Safety Manual" at bounding box center [557, 434] width 156 height 19
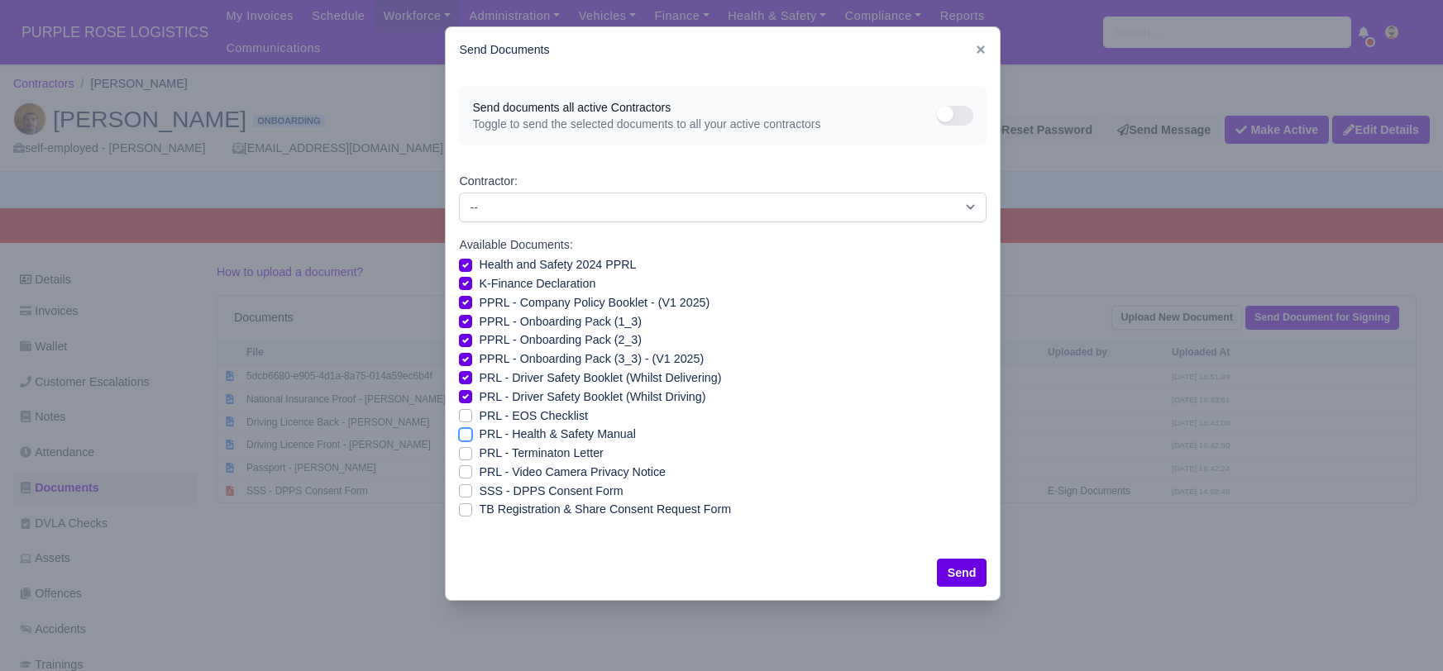
click at [462, 431] on input "PRL - Health & Safety Manual" at bounding box center [465, 431] width 13 height 13
checkbox input "true"
click at [479, 470] on label "PRL - Video Camera Privacy Notice" at bounding box center [572, 472] width 186 height 19
click at [465, 470] on input "PRL - Video Camera Privacy Notice" at bounding box center [465, 469] width 13 height 13
checkbox input "true"
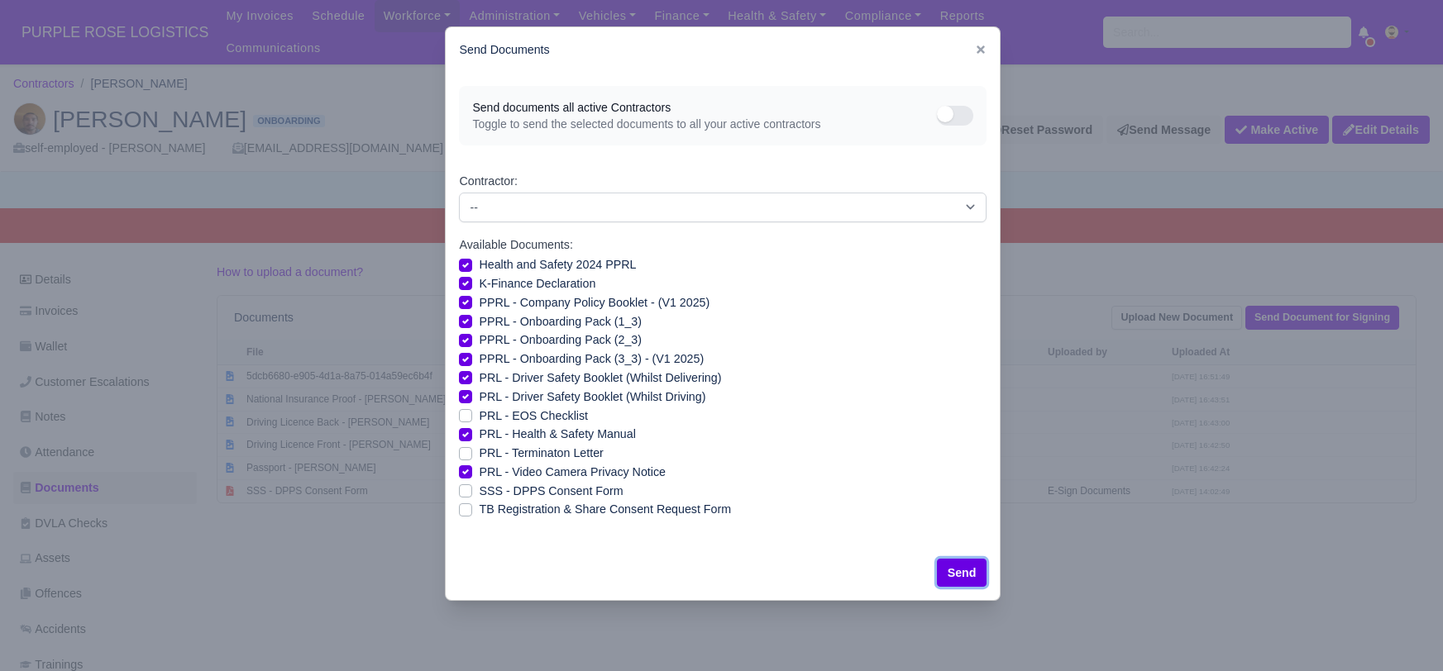
click at [968, 571] on button "Send" at bounding box center [962, 573] width 50 height 28
